Goal: Transaction & Acquisition: Subscribe to service/newsletter

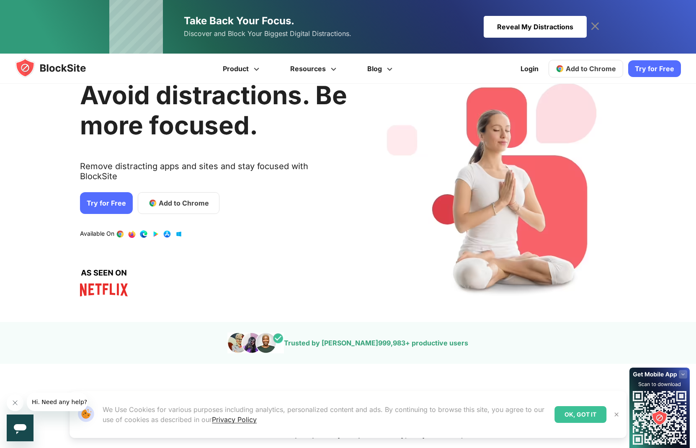
scroll to position [14, 0]
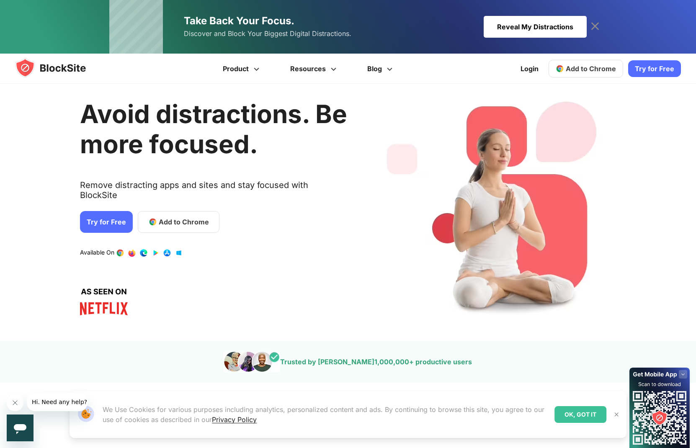
click at [178, 217] on span "Add to Chrome" at bounding box center [184, 222] width 50 height 10
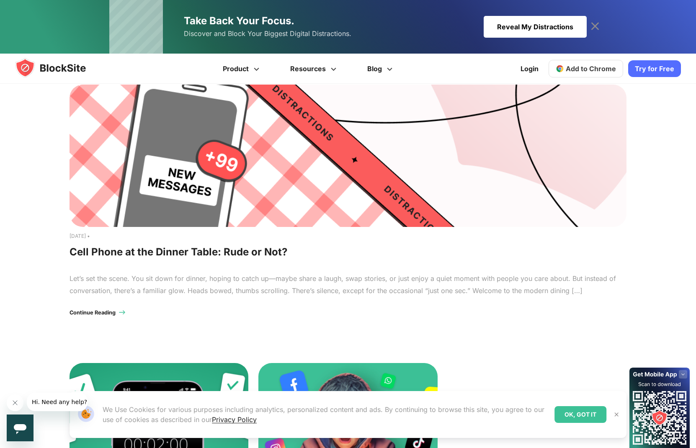
scroll to position [213, 0]
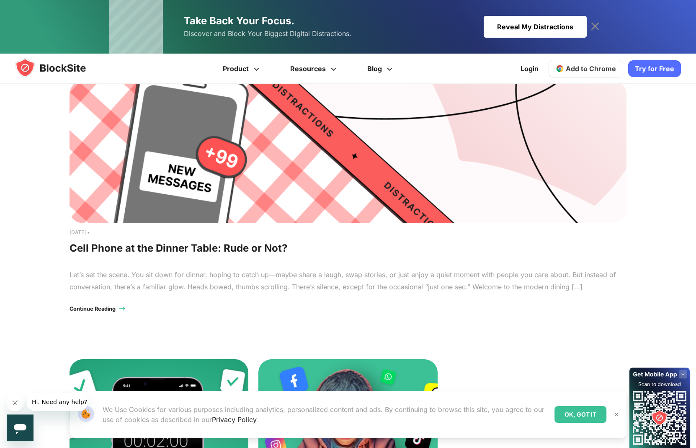
click at [590, 416] on div "OK, GOT IT" at bounding box center [580, 414] width 52 height 17
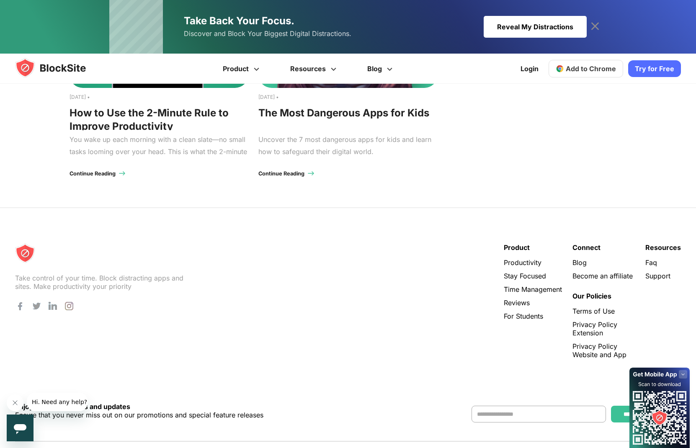
scroll to position [626, 0]
click at [602, 68] on span "Add to Chrome" at bounding box center [591, 68] width 50 height 8
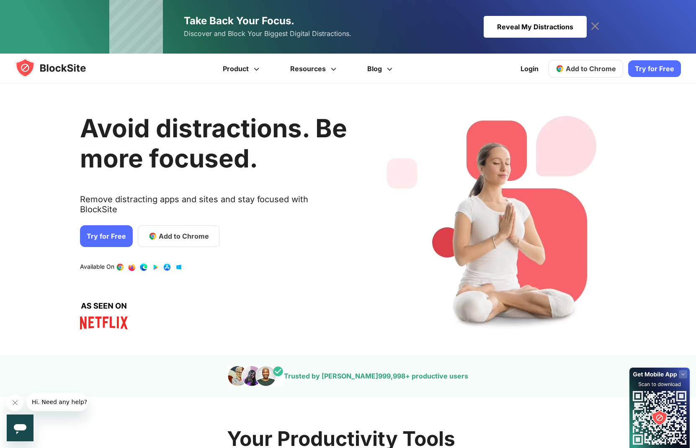
click at [656, 67] on link "Try for Free" at bounding box center [654, 68] width 53 height 17
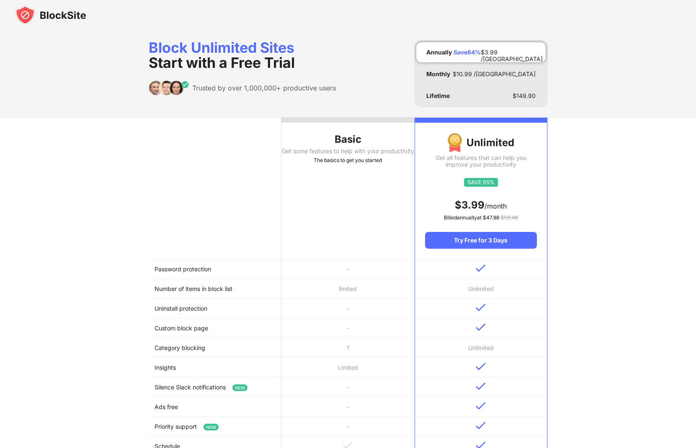
click at [371, 144] on div "Basic" at bounding box center [347, 139] width 133 height 13
click at [323, 191] on th "Basic Get some features to help with your productivity The basics to get you st…" at bounding box center [347, 189] width 133 height 142
click at [338, 165] on div "The basics to get you started" at bounding box center [347, 160] width 133 height 8
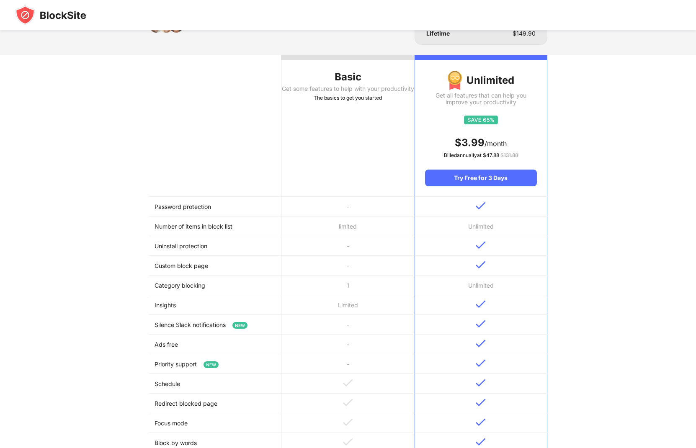
scroll to position [413, 0]
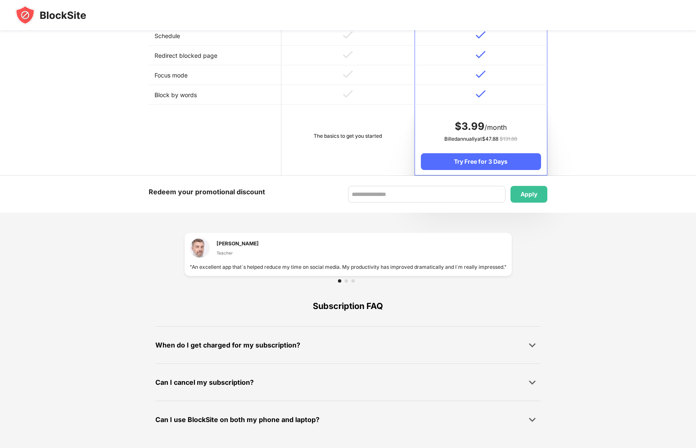
click at [350, 141] on td "The basics to get you started" at bounding box center [347, 140] width 133 height 71
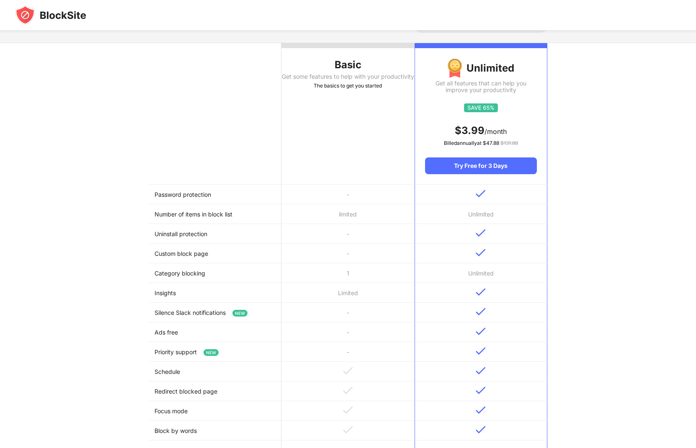
scroll to position [73, 0]
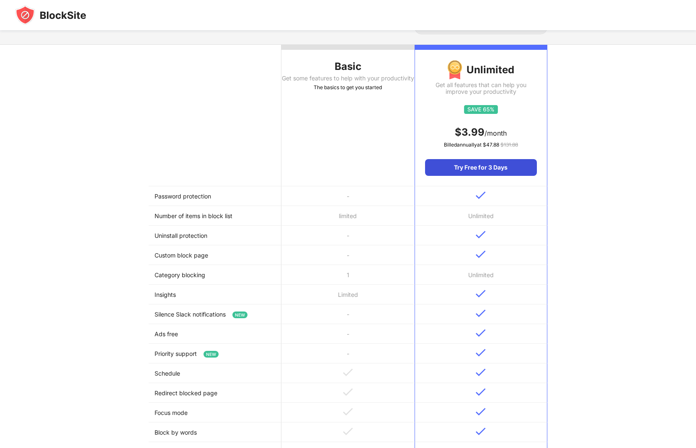
click at [506, 172] on div "Try Free for 3 Days" at bounding box center [481, 167] width 112 height 17
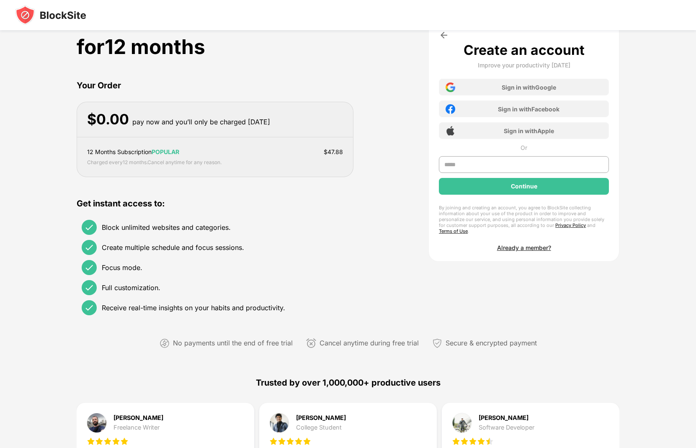
scroll to position [30, 0]
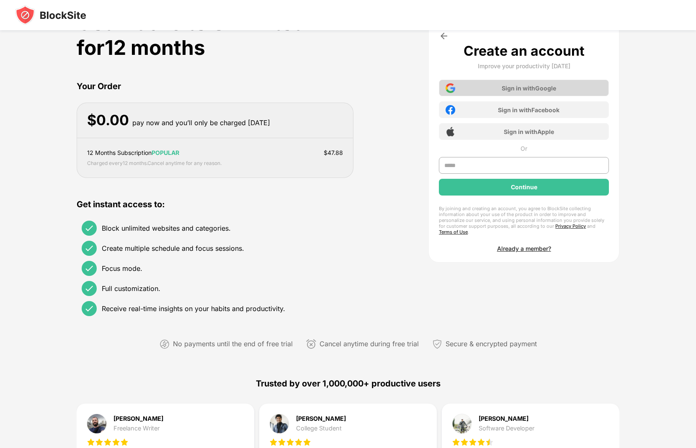
click at [560, 88] on div "Sign in with Google" at bounding box center [524, 88] width 170 height 17
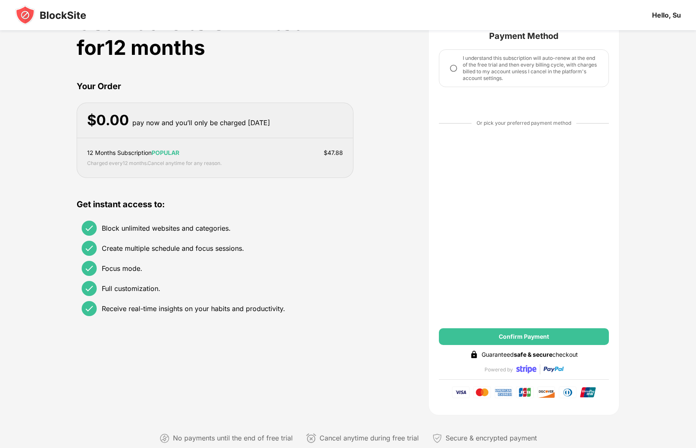
scroll to position [0, 0]
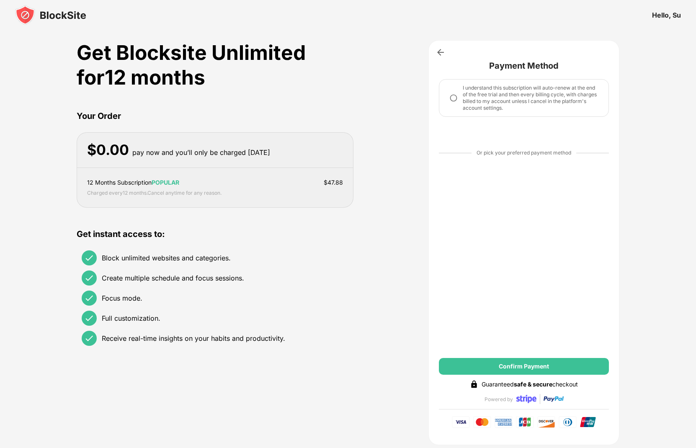
click at [456, 95] on img at bounding box center [453, 98] width 8 height 8
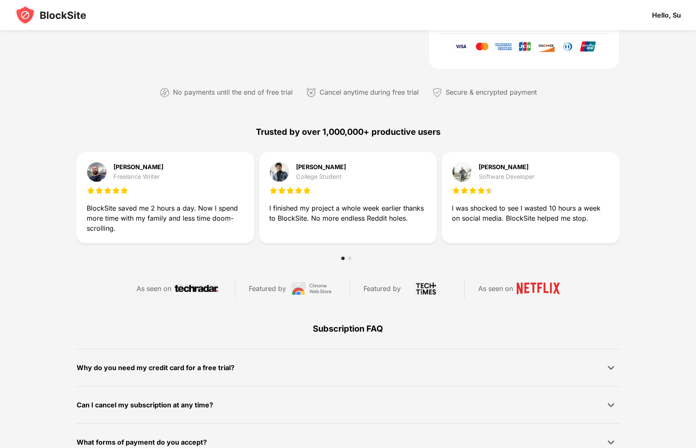
scroll to position [381, 0]
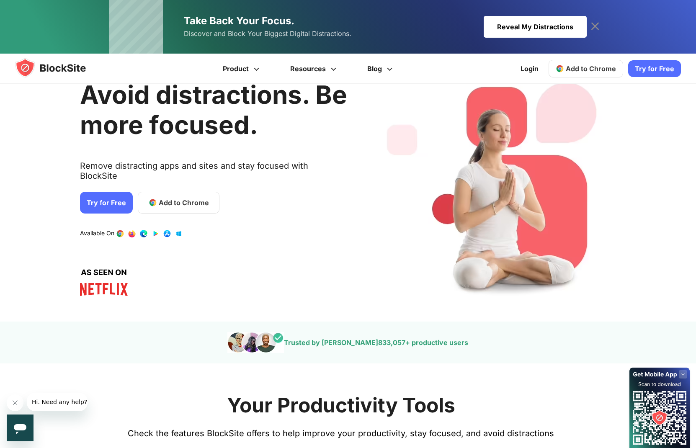
scroll to position [47, 0]
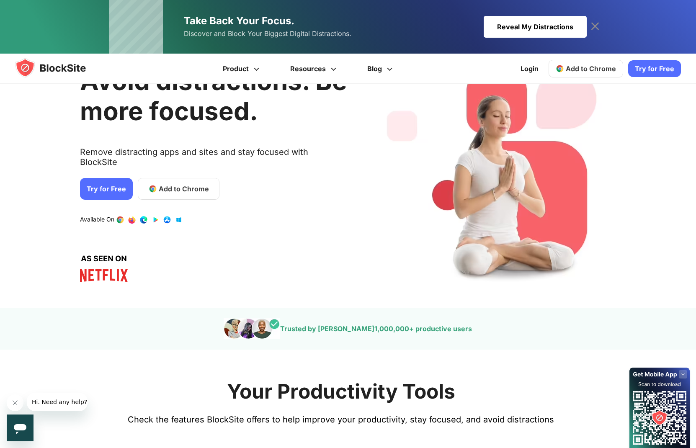
click at [105, 180] on link "Try for Free" at bounding box center [106, 189] width 53 height 22
